Goal: Transaction & Acquisition: Purchase product/service

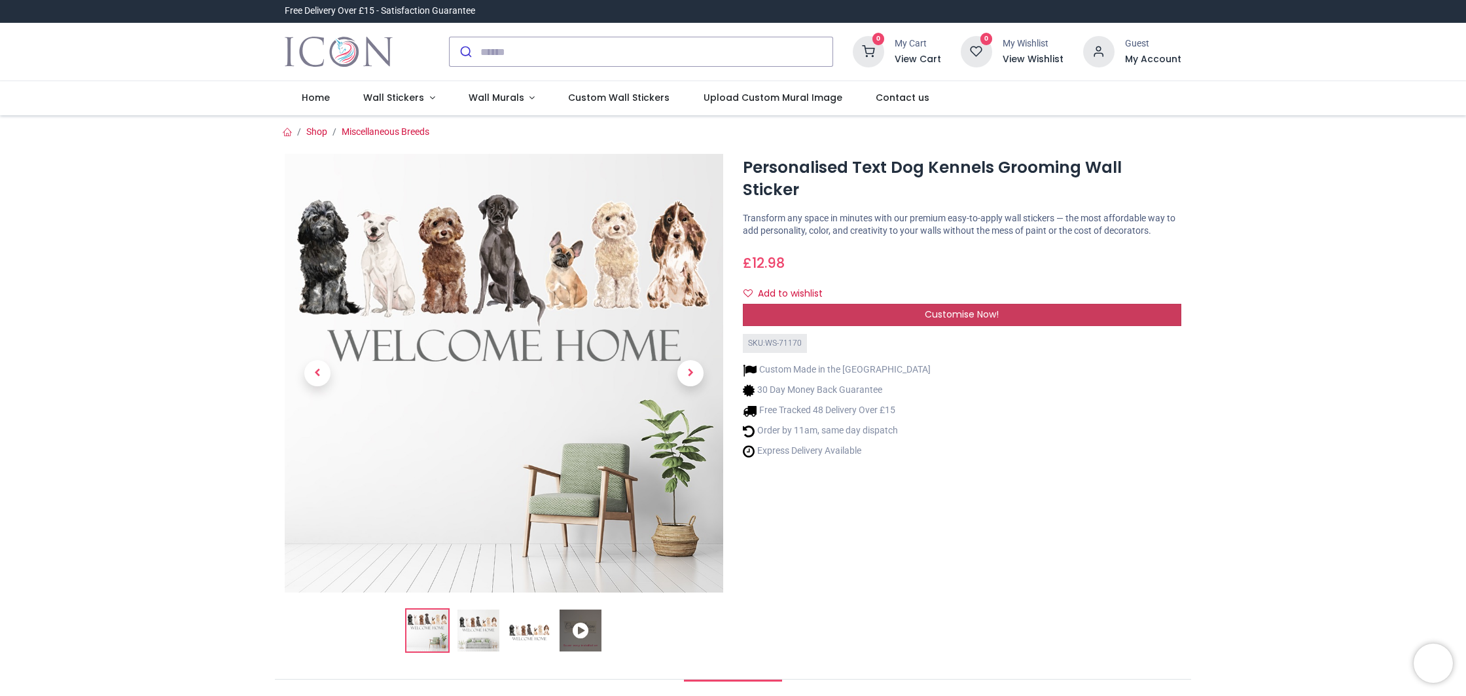
click at [990, 308] on span "Customise Now!" at bounding box center [962, 314] width 74 height 13
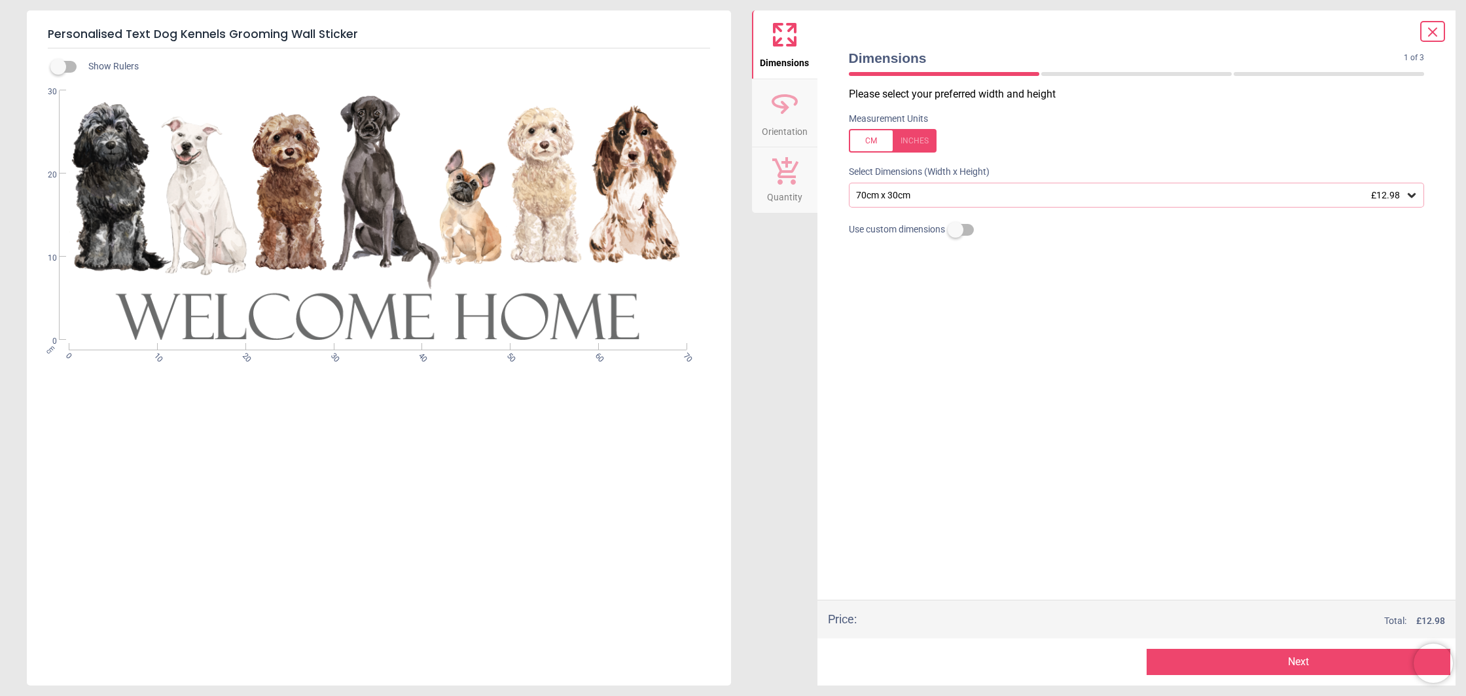
click at [956, 230] on label at bounding box center [956, 230] width 0 height 0
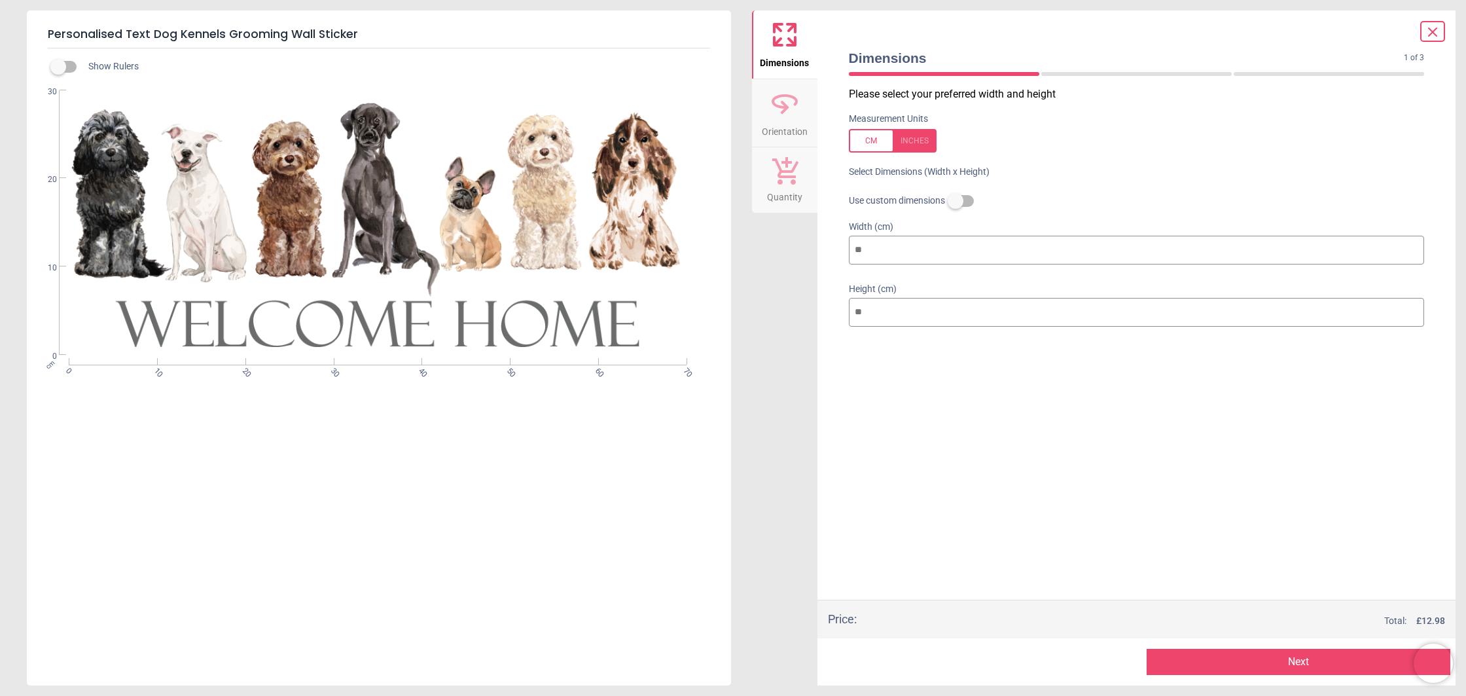
click at [956, 201] on label at bounding box center [956, 201] width 0 height 0
click at [1322, 654] on button "Next" at bounding box center [1299, 662] width 304 height 26
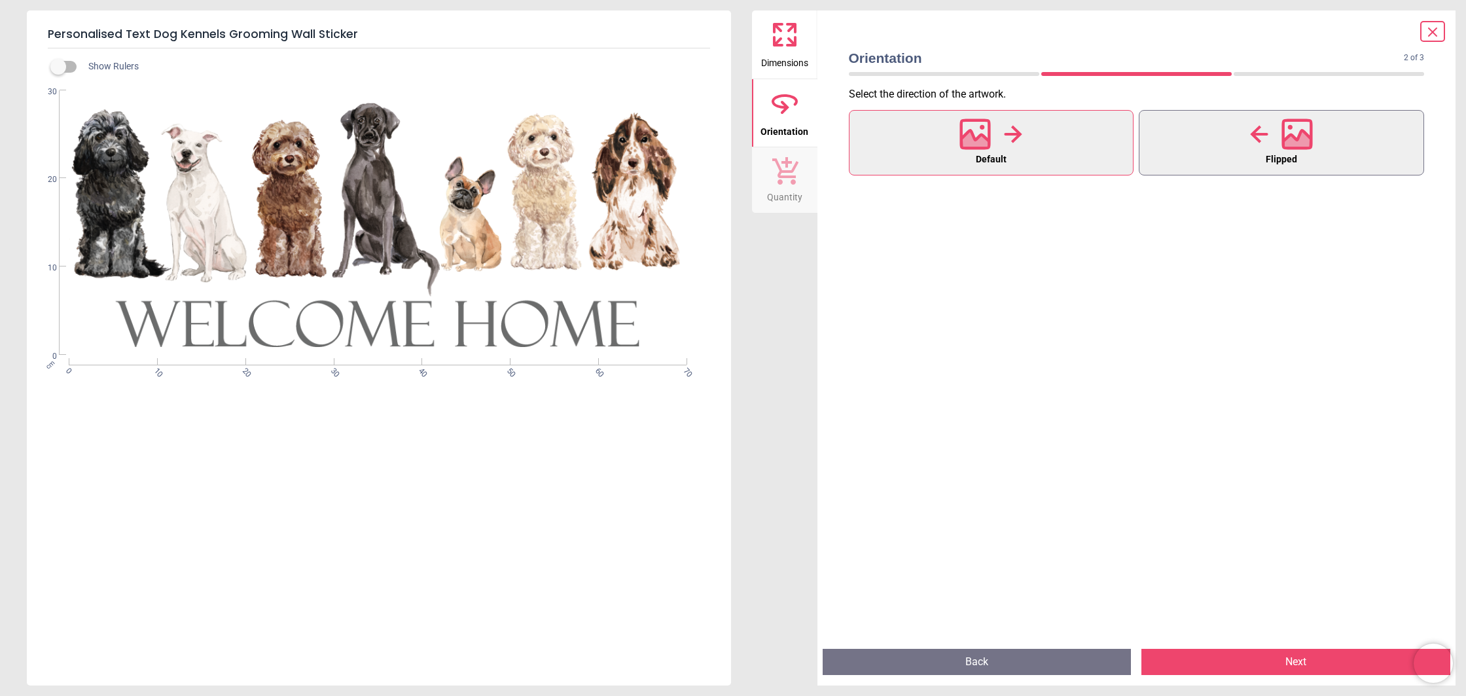
click at [1263, 149] on div at bounding box center [1281, 134] width 63 height 34
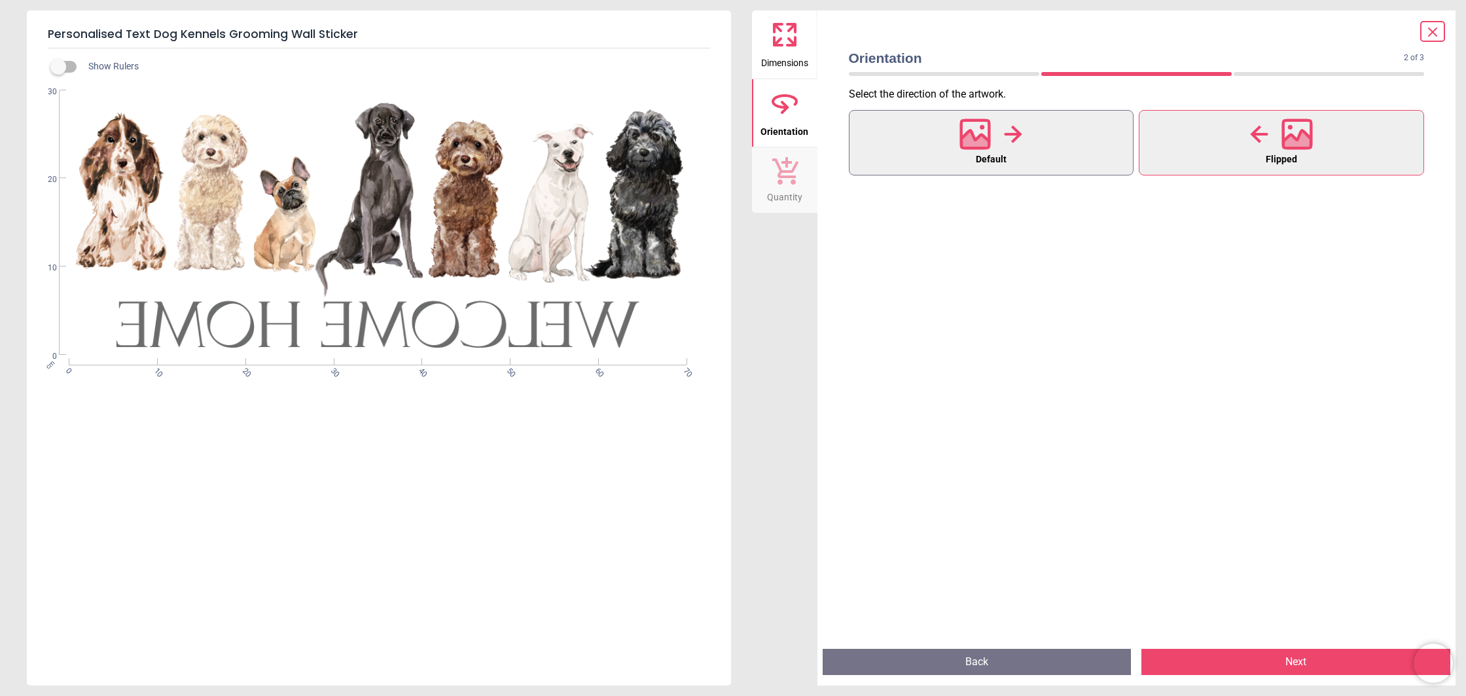
click at [929, 152] on button "Default" at bounding box center [991, 142] width 285 height 65
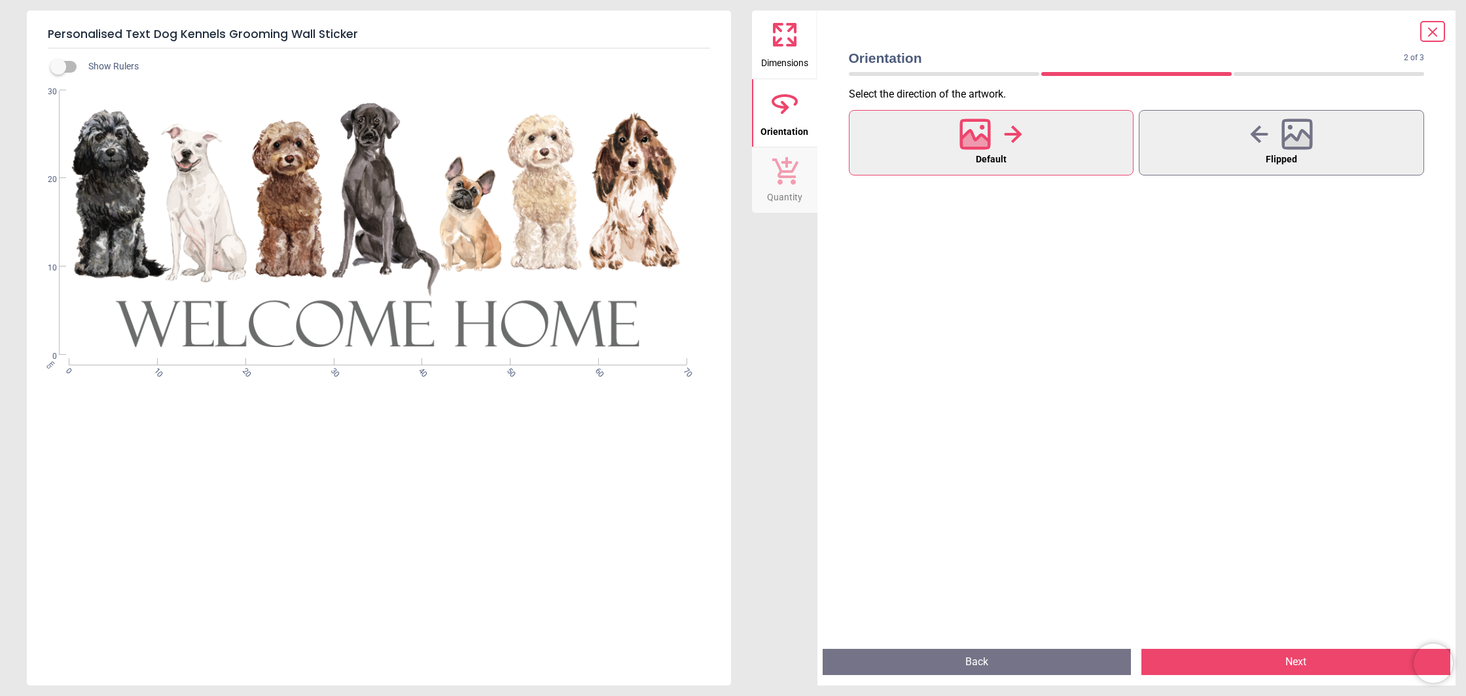
click at [1266, 661] on button "Next" at bounding box center [1295, 662] width 309 height 26
